Goal: Transaction & Acquisition: Obtain resource

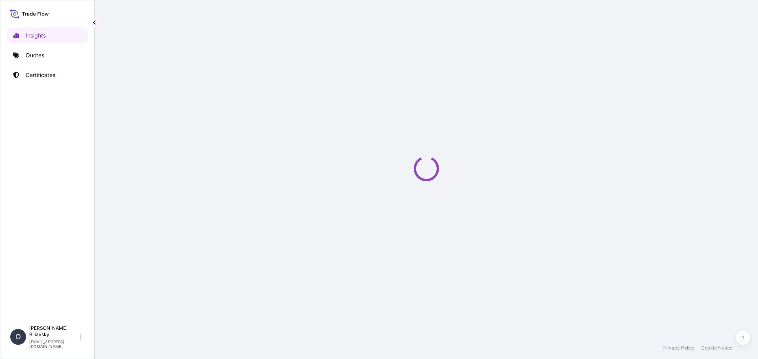
select select "2025"
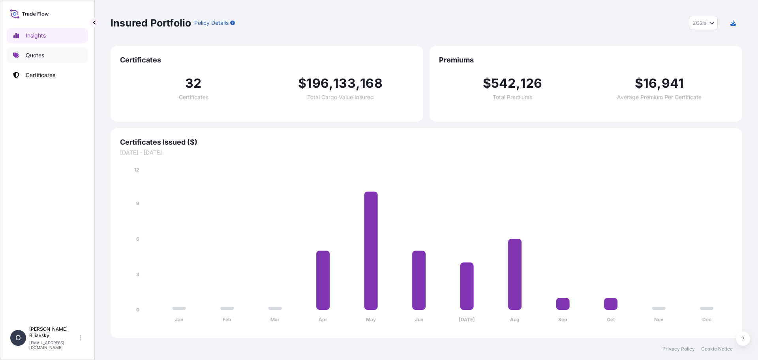
click at [31, 58] on p "Quotes" at bounding box center [35, 55] width 19 height 8
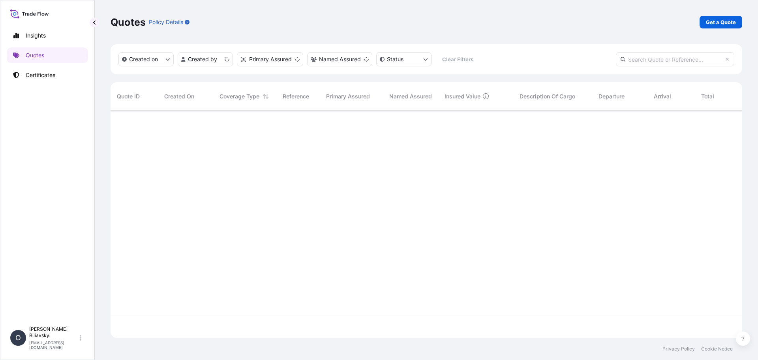
scroll to position [225, 626]
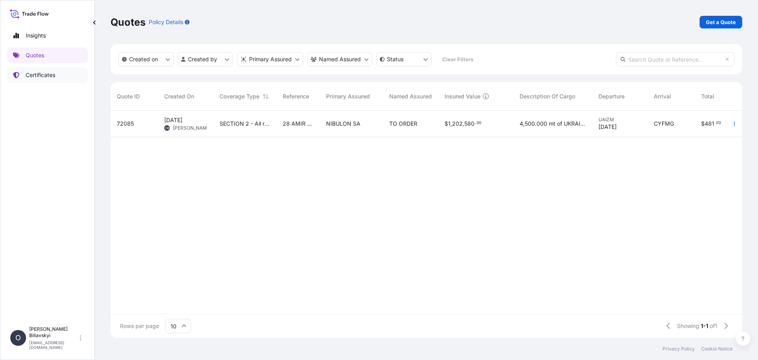
click at [42, 79] on link "Certificates" at bounding box center [47, 75] width 81 height 16
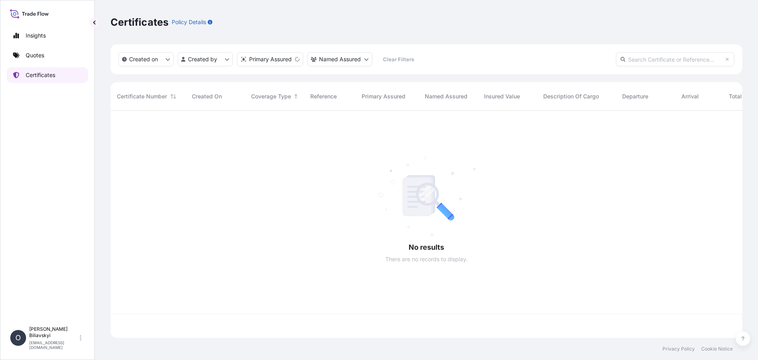
scroll to position [225, 626]
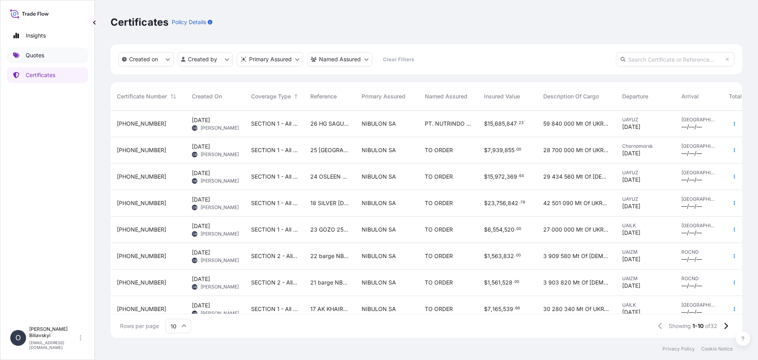
click at [38, 55] on p "Quotes" at bounding box center [35, 55] width 19 height 8
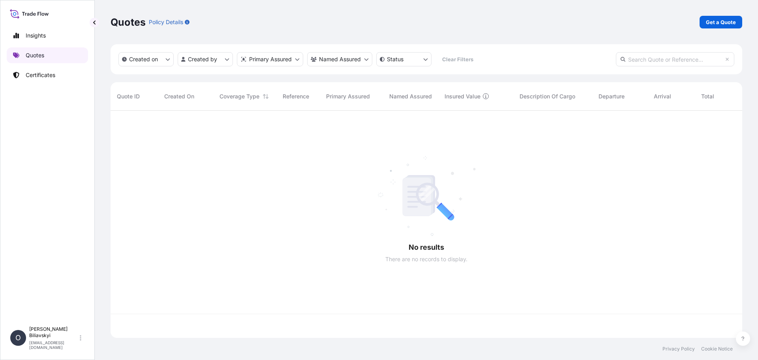
scroll to position [225, 626]
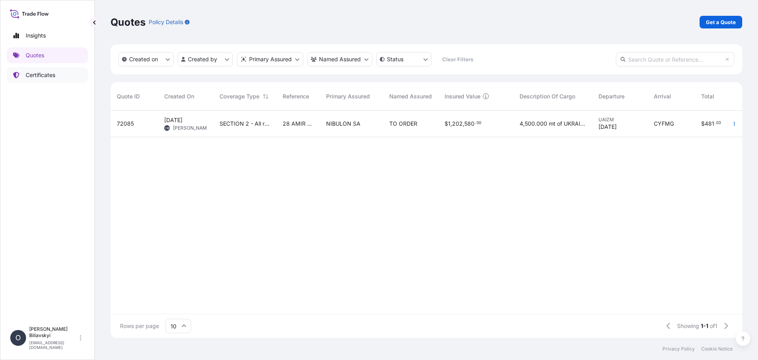
click at [38, 78] on p "Certificates" at bounding box center [41, 75] width 30 height 8
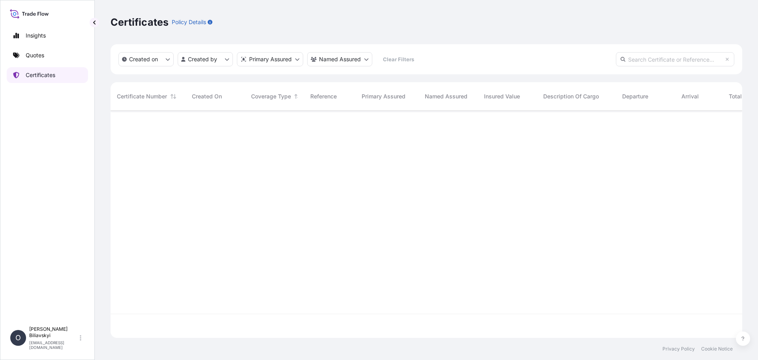
scroll to position [225, 626]
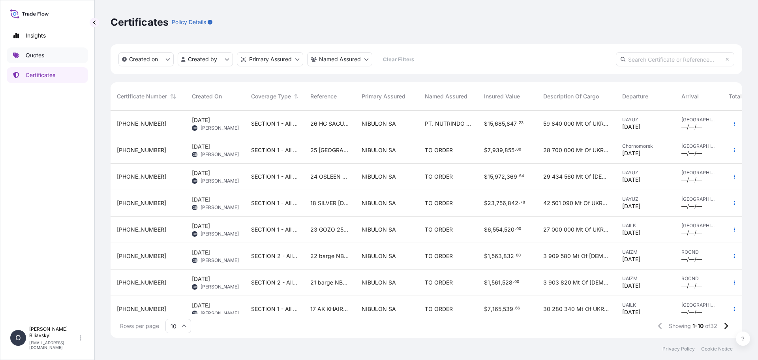
click at [38, 52] on p "Quotes" at bounding box center [35, 55] width 19 height 8
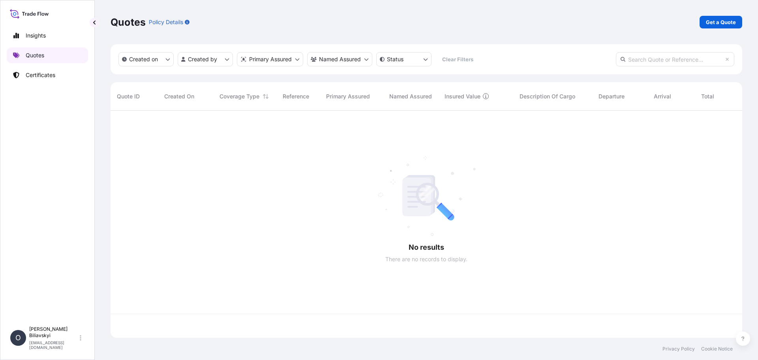
scroll to position [225, 626]
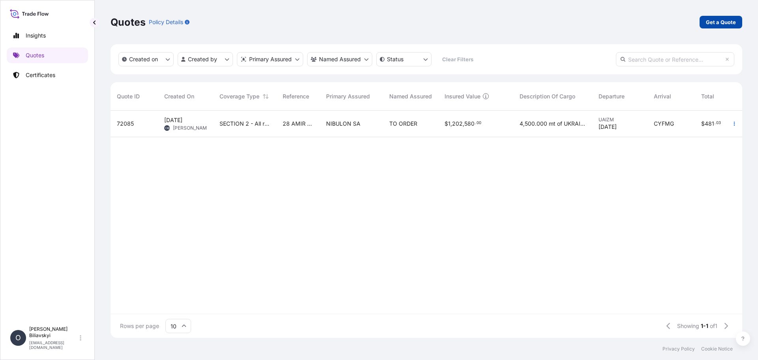
click at [716, 21] on p "Get a Quote" at bounding box center [721, 22] width 30 height 8
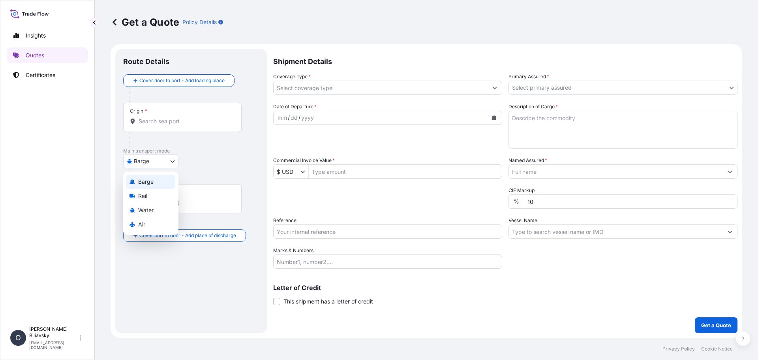
click at [175, 166] on body "Insights Quotes Certificates O [PERSON_NAME] [EMAIL_ADDRESS][DOMAIN_NAME] Get a…" at bounding box center [379, 180] width 758 height 360
click at [150, 209] on span "Water" at bounding box center [145, 210] width 15 height 8
select select "Water"
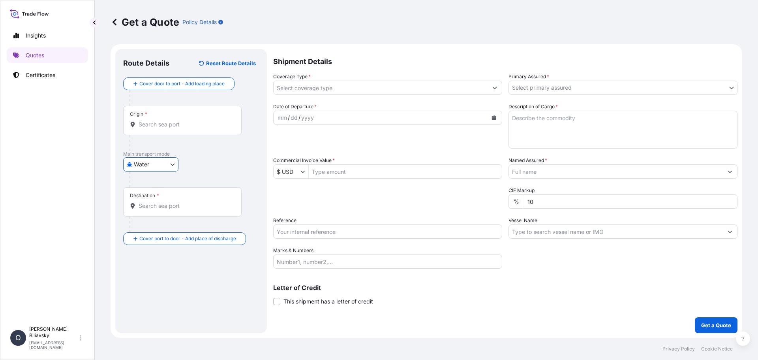
click at [183, 126] on input "Origin *" at bounding box center [185, 124] width 93 height 8
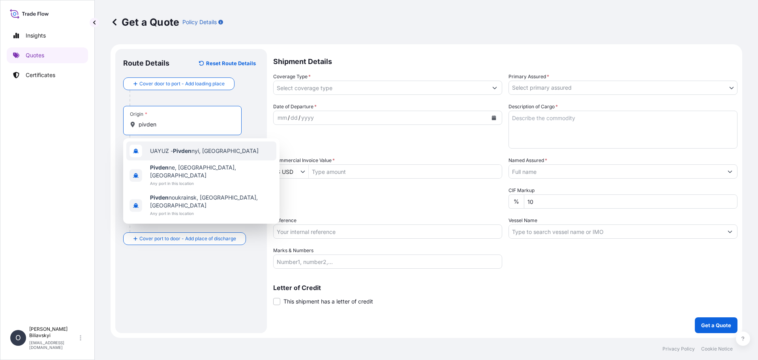
click at [182, 147] on div "UAYUZ - Pivden nyi, [GEOGRAPHIC_DATA]" at bounding box center [201, 150] width 150 height 19
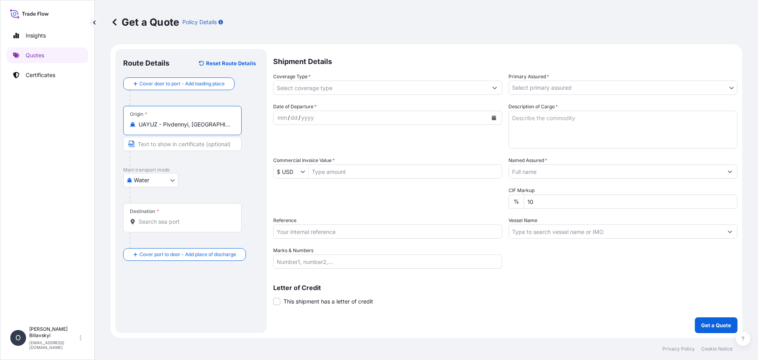
type input "UAYUZ - Pivdennyi, [GEOGRAPHIC_DATA]"
click at [147, 148] on input "Text to appear on certificate" at bounding box center [182, 144] width 118 height 14
paste input "PIVDENNYI, [GEOGRAPHIC_DATA]"
type input "PIVDENNYI, [GEOGRAPHIC_DATA]"
click at [145, 214] on div "Destination *" at bounding box center [144, 211] width 29 height 6
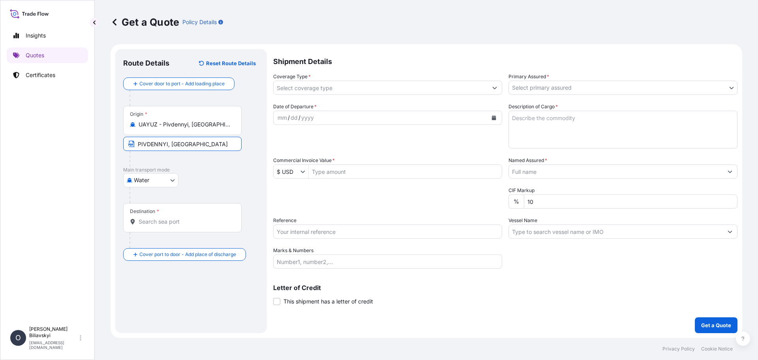
click at [145, 218] on input "Destination *" at bounding box center [185, 222] width 93 height 8
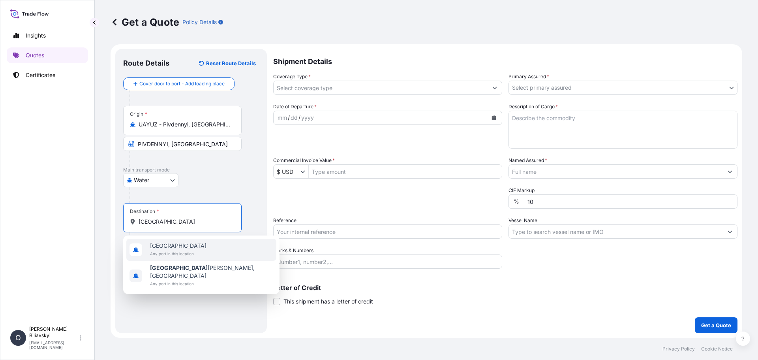
click at [171, 257] on div "Türkiye Any port in this location" at bounding box center [201, 250] width 150 height 22
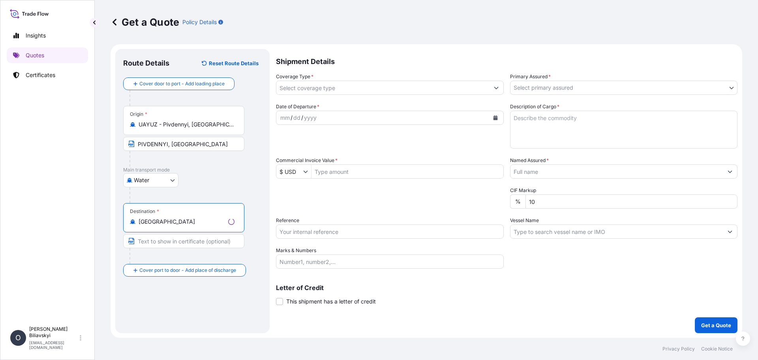
type input "[GEOGRAPHIC_DATA]"
click at [184, 242] on input "Text to appear on certificate" at bounding box center [183, 241] width 121 height 14
paste input "ONE SAFE [GEOGRAPHIC_DATA] OR [GEOGRAPHIC_DATA] OR [GEOGRAPHIC_DATA], [GEOGRAPH…"
type input "ONE SAFE [GEOGRAPHIC_DATA] OR [GEOGRAPHIC_DATA] OR [GEOGRAPHIC_DATA], [GEOGRAPH…"
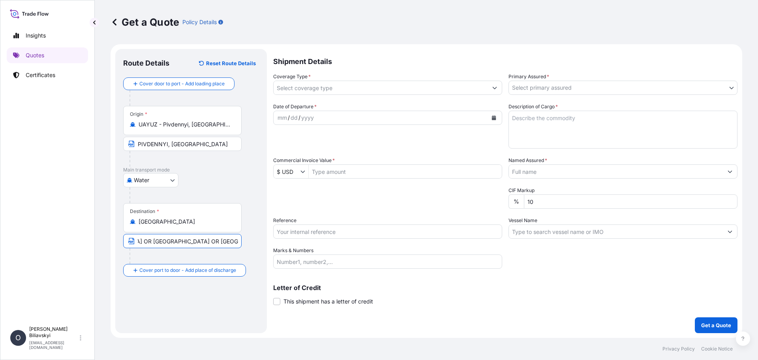
click at [381, 89] on input "Coverage Type *" at bounding box center [381, 88] width 214 height 14
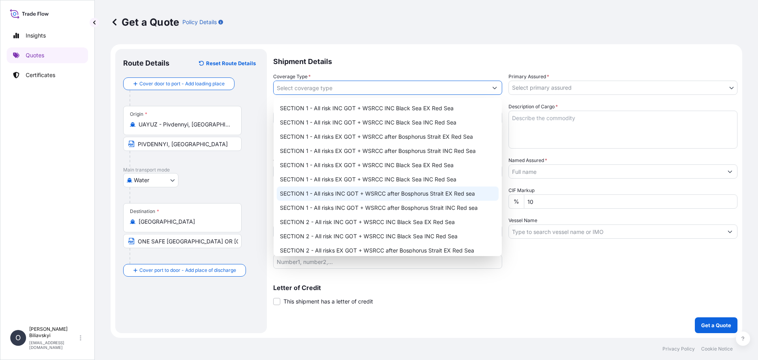
click at [407, 196] on div "SECTION 1 - All risks INC GOT + WSRCC after Bosphorus Strait EX Red sea" at bounding box center [388, 193] width 222 height 14
type input "SECTION 1 - All risks INC GOT + WSRCC after Bosphorus Strait EX Red sea"
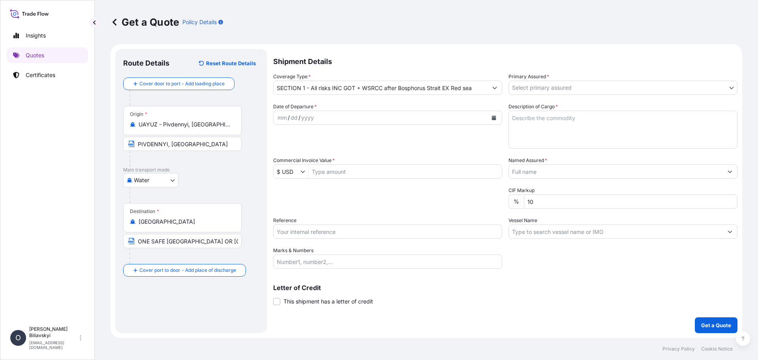
click at [551, 96] on div "Shipment Details Coverage Type * SECTION 1 - All risks INC GOT + WSRCC after Bo…" at bounding box center [505, 191] width 464 height 284
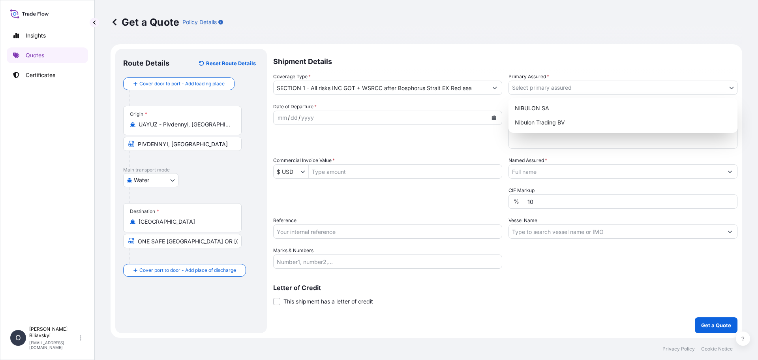
click at [553, 94] on body "Insights Quotes Certificates O [PERSON_NAME] [EMAIL_ADDRESS][DOMAIN_NAME] Get a…" at bounding box center [379, 180] width 758 height 360
click at [541, 107] on div "NIBULON SA" at bounding box center [623, 108] width 223 height 14
select select "31538"
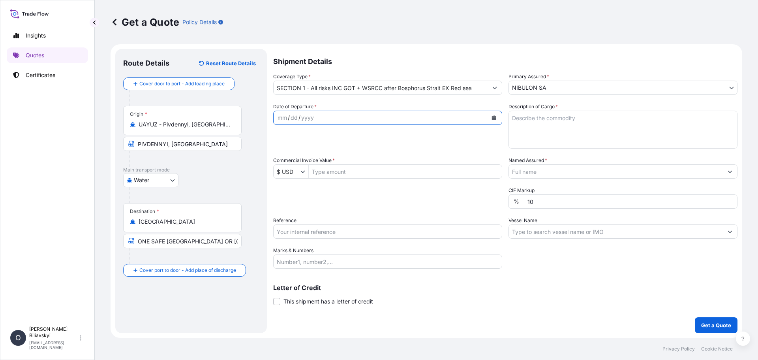
click at [493, 117] on icon "Calendar" at bounding box center [494, 117] width 4 height 5
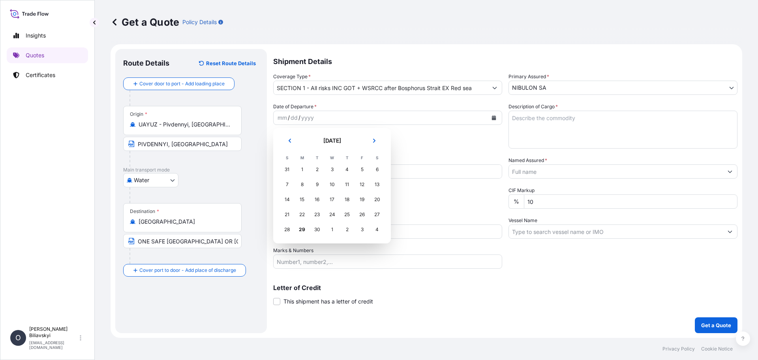
click at [331, 227] on div "1" at bounding box center [332, 229] width 14 height 14
click at [371, 140] on button "Next" at bounding box center [374, 140] width 17 height 13
click at [330, 170] on div "1" at bounding box center [332, 169] width 14 height 14
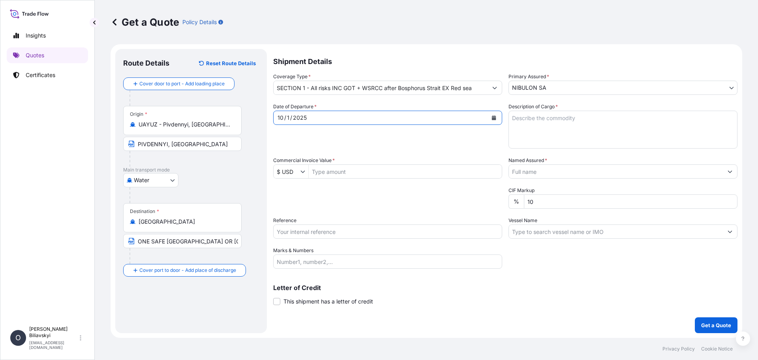
click at [575, 123] on textarea "Description of Cargo *" at bounding box center [623, 130] width 229 height 38
paste textarea "26,300.000 mt of UKRAINIAN CORN CROP 2025, IN BULK. The insured value — 102%. T…"
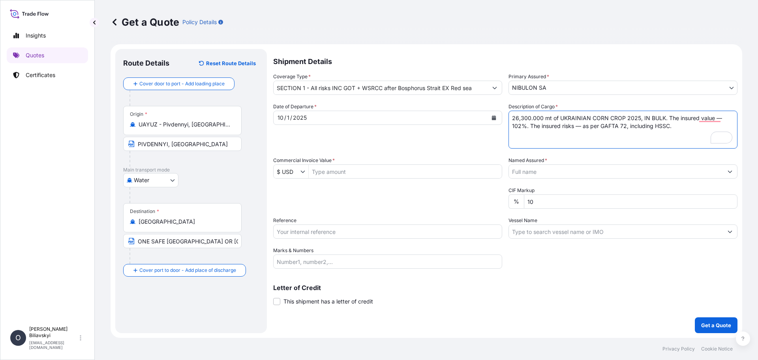
type textarea "26,300.000 mt of UKRAINIAN CORN CROP 2025, IN BULK. The insured value — 102%. T…"
click at [347, 171] on input "Commercial Invoice Value *" at bounding box center [405, 171] width 193 height 14
paste input "6,233,100.00"
type input "6,233,100"
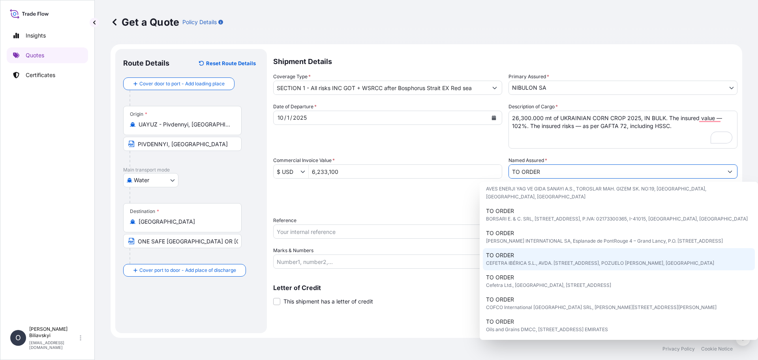
scroll to position [41, 0]
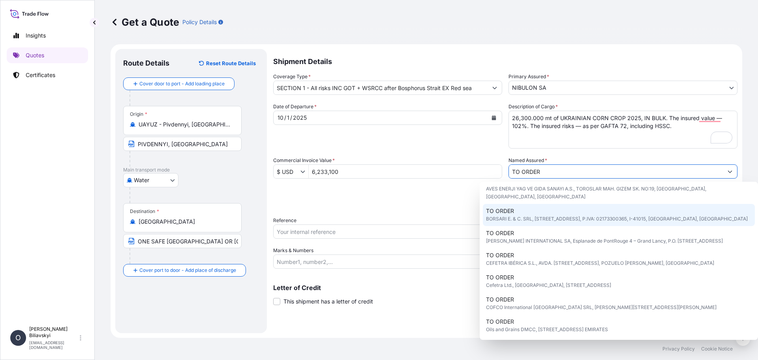
click at [549, 175] on input "TO ORDER" at bounding box center [616, 171] width 214 height 14
type input "TO ORDER"
click at [325, 198] on div "Packing Category Type to search a container mode Please select a primary mode o…" at bounding box center [387, 197] width 229 height 22
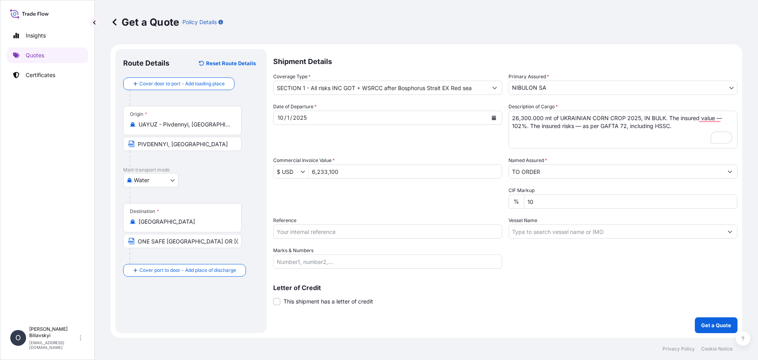
click at [377, 230] on input "Reference" at bounding box center [387, 231] width 229 height 14
paste input "27 MAJESTIC NOOR 25/022"
type input "27 MAJESTIC NOOR 25/022"
drag, startPoint x: 560, startPoint y: 201, endPoint x: 464, endPoint y: 207, distance: 96.5
click at [479, 205] on div "Date of Departure * [DATE] Cargo Category * Grain & Oilseeds, Cereals, Wheat, B…" at bounding box center [505, 186] width 464 height 166
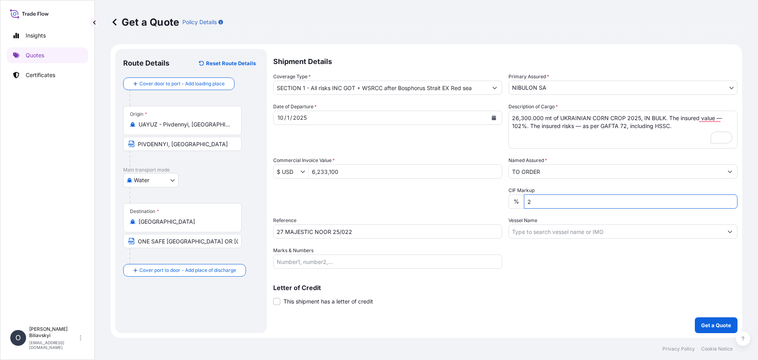
type input "2"
click at [563, 236] on input "Vessel Name" at bounding box center [616, 231] width 214 height 14
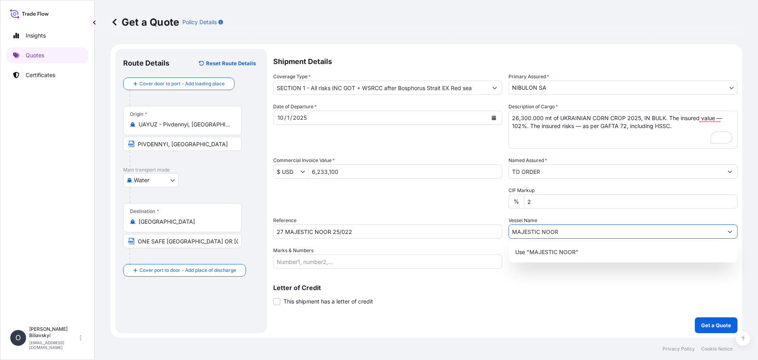
type input "MAJESTIC NOOR"
click at [436, 287] on p "Letter of Credit" at bounding box center [505, 287] width 464 height 6
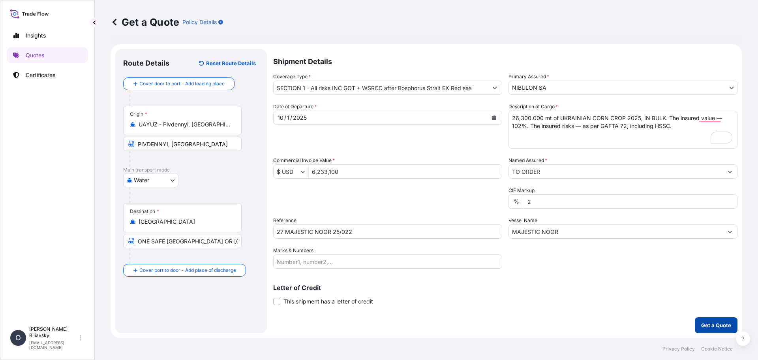
click at [712, 325] on p "Get a Quote" at bounding box center [716, 325] width 30 height 8
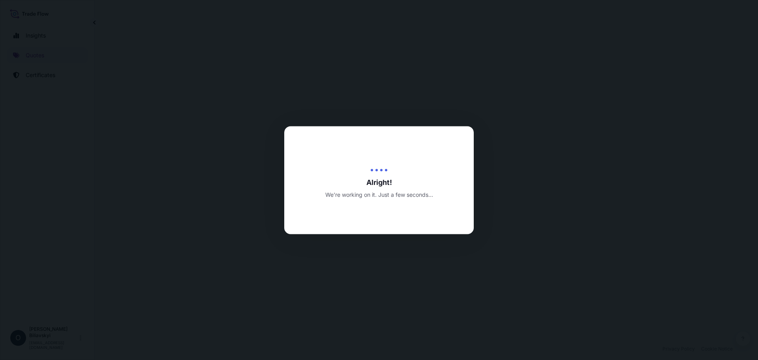
select select "Water"
select select "31538"
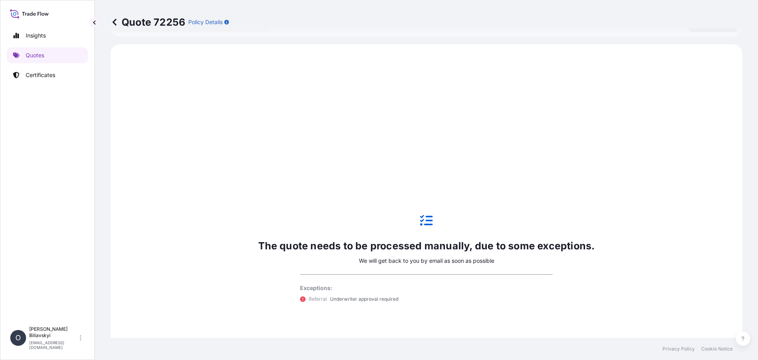
scroll to position [301, 0]
